Goal: Find contact information: Find contact information

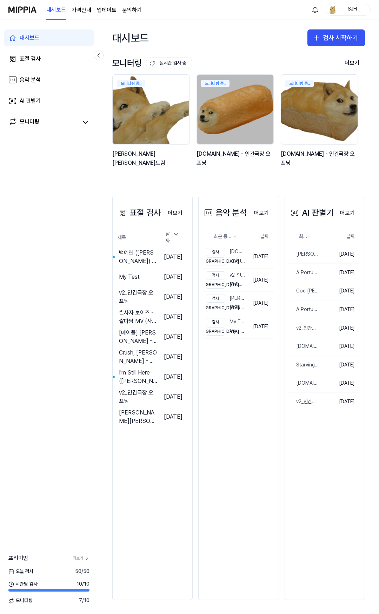
drag, startPoint x: 249, startPoint y: 537, endPoint x: 244, endPoint y: 531, distance: 7.7
click at [249, 537] on div "음악 분석 더보기 음악 분석 최근 등록 순 날짜 검사 y2mate.com - 인간극장 오프닝 비교 v2_인간극장 오프닝 2025.09.09. …" at bounding box center [238, 398] width 80 height 404
click at [55, 60] on link "표절 검사" at bounding box center [48, 58] width 89 height 17
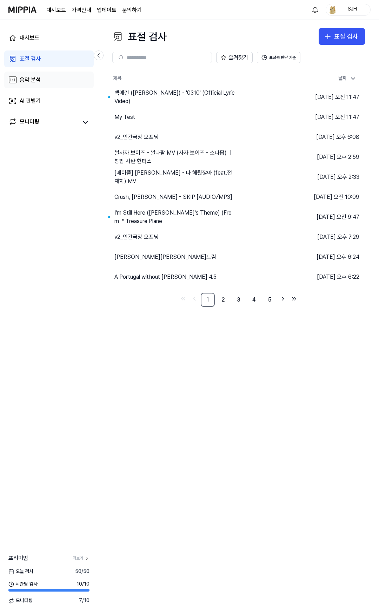
click at [60, 82] on link "음악 분석" at bounding box center [48, 80] width 89 height 17
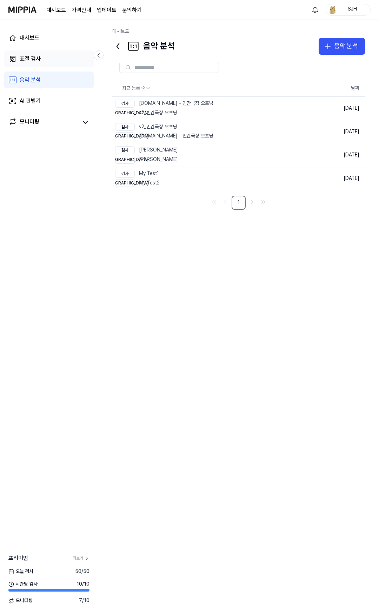
click at [59, 62] on link "표절 검사" at bounding box center [48, 58] width 89 height 17
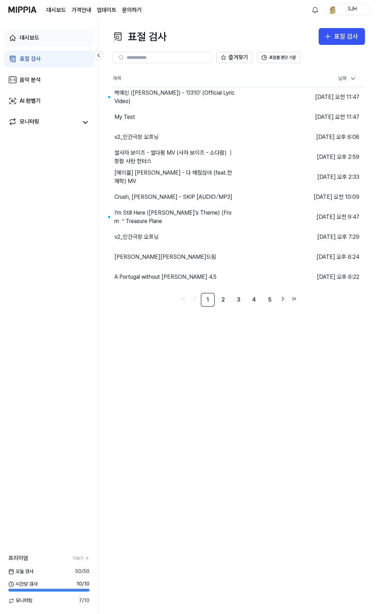
click at [59, 40] on link "대시보드" at bounding box center [48, 37] width 89 height 17
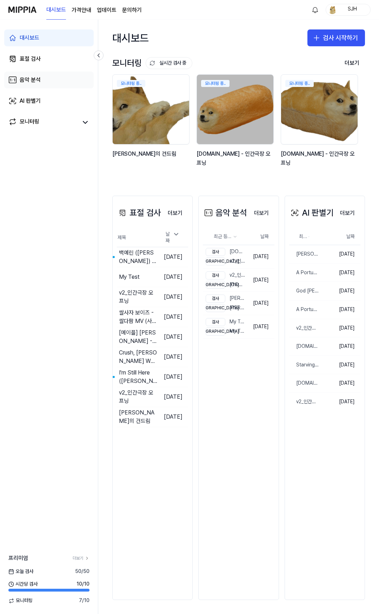
click at [52, 81] on link "음악 분석" at bounding box center [48, 80] width 89 height 17
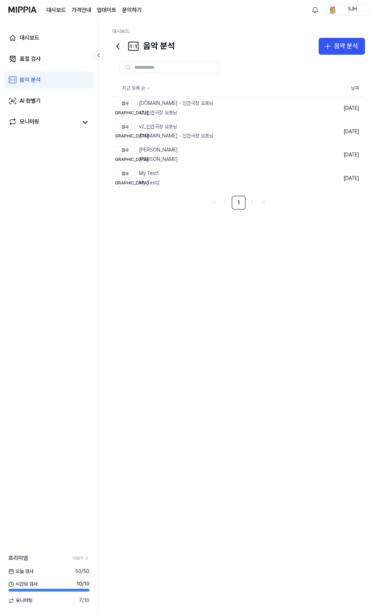
click at [49, 47] on div "대시보드 표절 검사 음악 분석 AI 판별기 모니터링" at bounding box center [49, 80] width 98 height 121
click at [47, 39] on link "대시보드" at bounding box center [48, 37] width 89 height 17
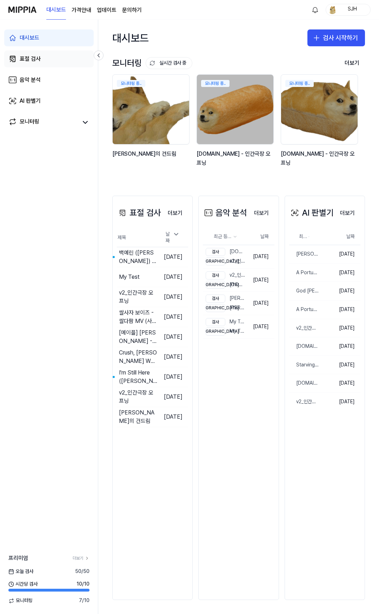
click at [46, 54] on link "표절 검사" at bounding box center [48, 58] width 89 height 17
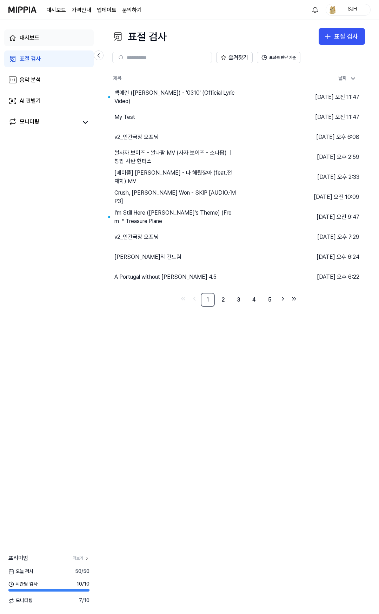
click at [39, 38] on div "대시보드" at bounding box center [30, 38] width 20 height 8
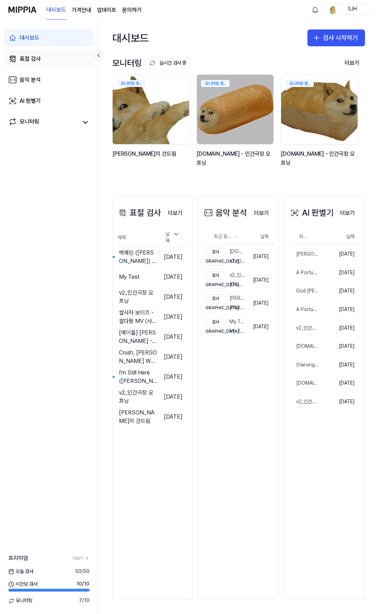
click at [39, 58] on div "표절 검사" at bounding box center [30, 59] width 21 height 8
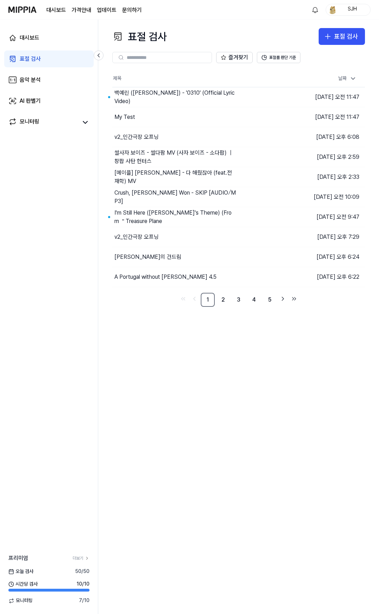
click at [43, 71] on div "대시보드 표절 검사 음악 분석 AI 판별기 모니터링" at bounding box center [49, 80] width 98 height 121
click at [38, 83] on div "음악 분석" at bounding box center [30, 80] width 21 height 8
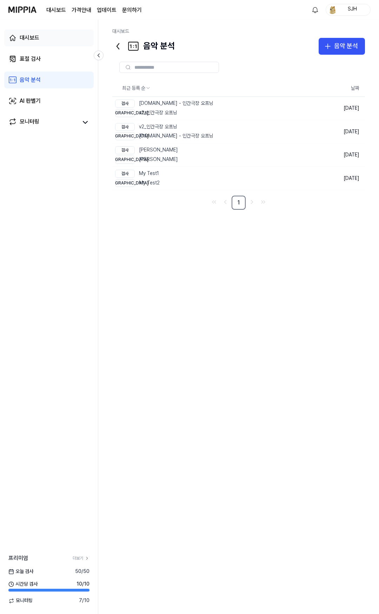
click at [39, 41] on div "대시보드" at bounding box center [30, 38] width 20 height 8
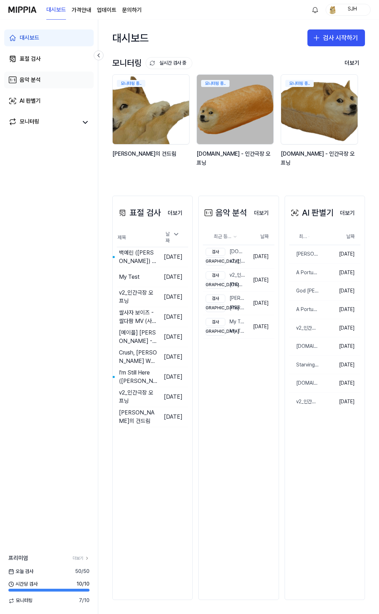
click at [43, 82] on link "음악 분석" at bounding box center [48, 80] width 89 height 17
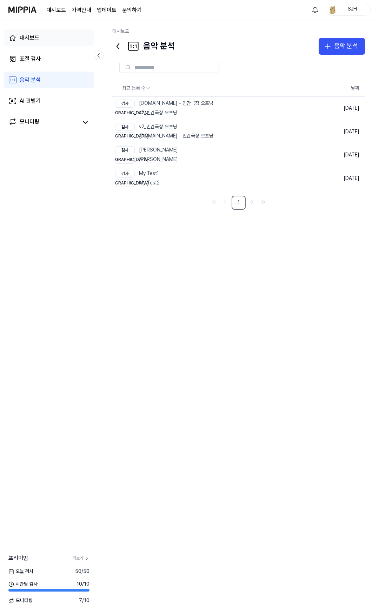
click at [65, 41] on link "대시보드" at bounding box center [48, 37] width 89 height 17
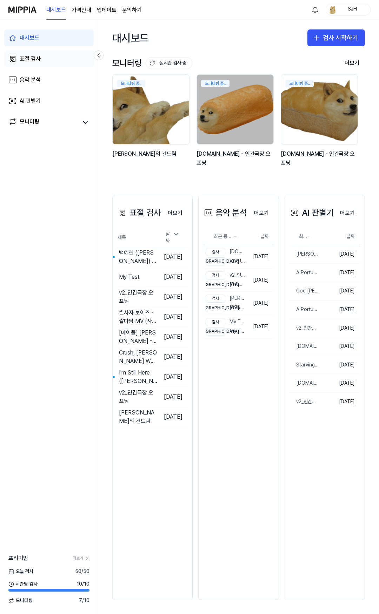
click at [47, 61] on link "표절 검사" at bounding box center [48, 58] width 89 height 17
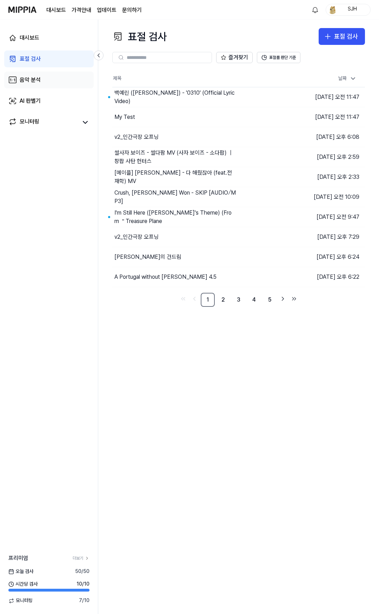
click at [42, 79] on link "음악 분석" at bounding box center [48, 80] width 89 height 17
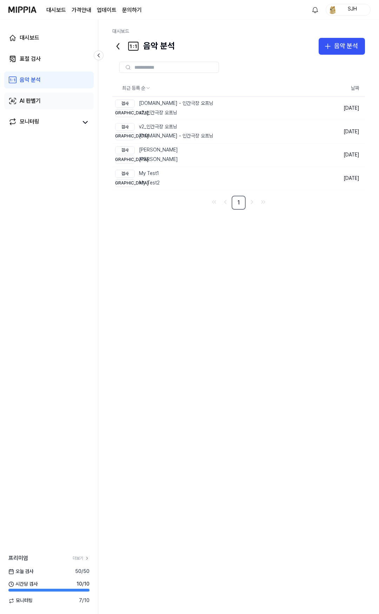
click at [54, 100] on link "AI 판별기" at bounding box center [48, 101] width 89 height 17
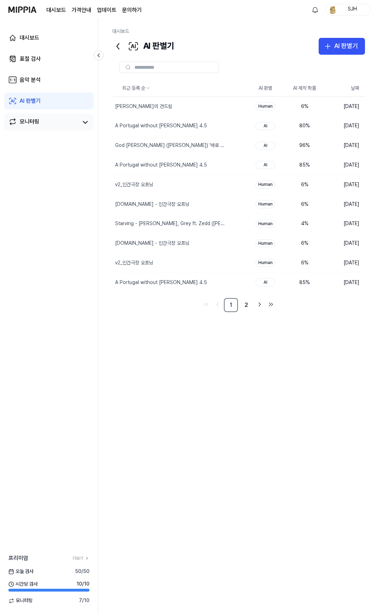
click at [48, 118] on link "모니터링" at bounding box center [43, 122] width 70 height 10
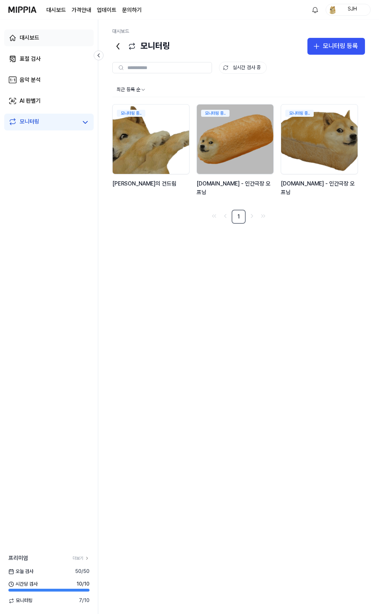
click at [38, 37] on div "대시보드" at bounding box center [30, 38] width 20 height 8
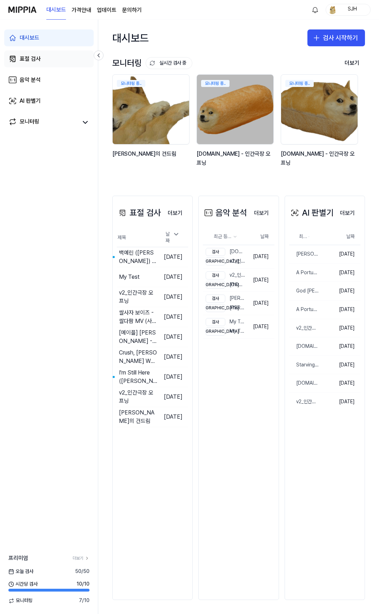
click at [45, 60] on link "표절 검사" at bounding box center [48, 58] width 89 height 17
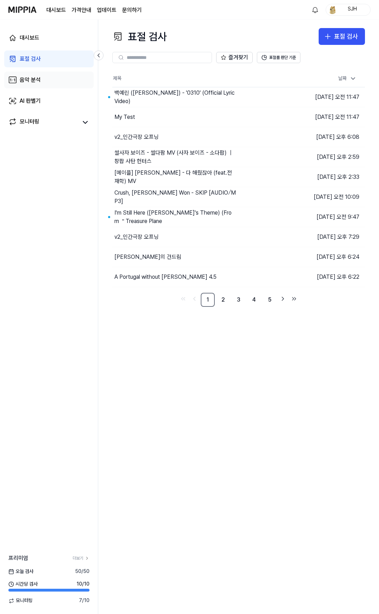
click at [45, 74] on link "음악 분석" at bounding box center [48, 80] width 89 height 17
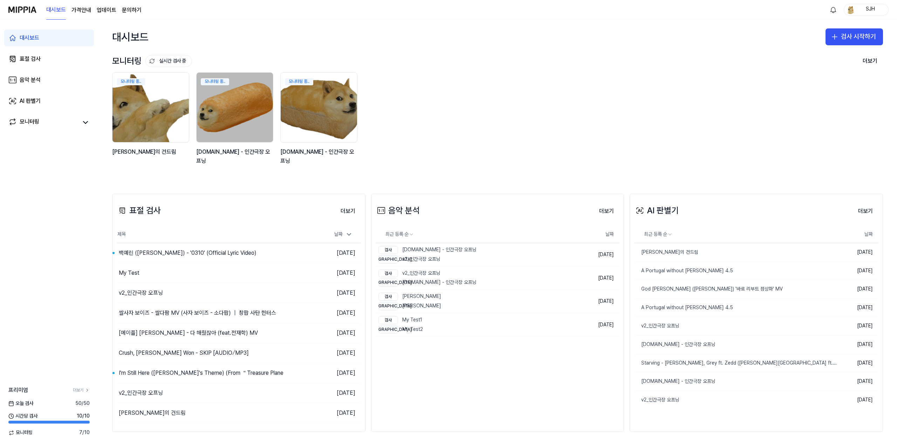
click at [127, 13] on link "문의하기" at bounding box center [132, 10] width 20 height 8
